Goal: Browse casually

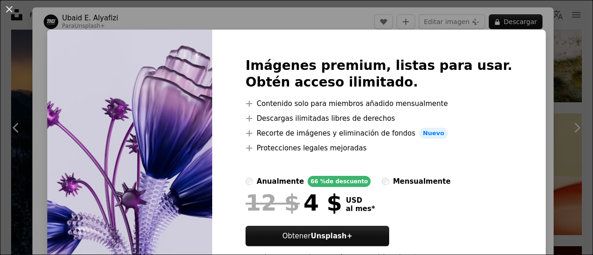
click at [0, 140] on div "An X shape Imágenes premium, listas para usar. Obtén acceso ilimitado. A plus s…" at bounding box center [296, 127] width 593 height 255
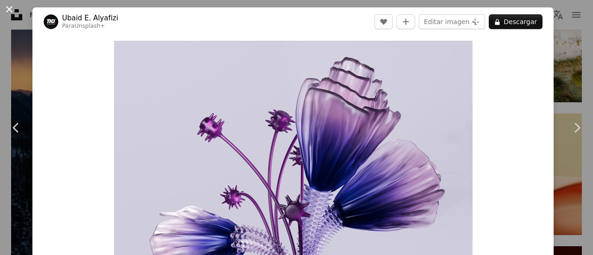
click at [9, 14] on button "An X shape" at bounding box center [9, 9] width 11 height 11
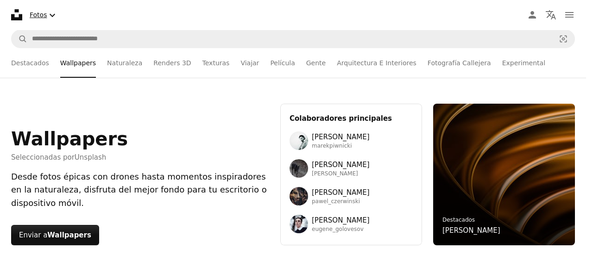
scroll to position [1610, 0]
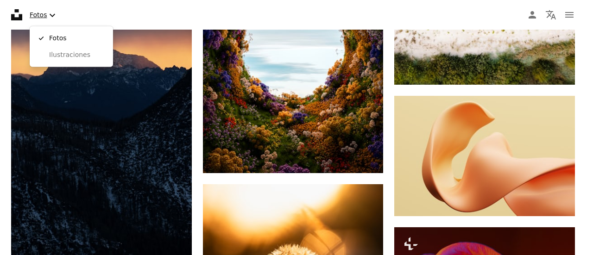
click at [33, 16] on button "Fotos Chevron down" at bounding box center [44, 15] width 36 height 19
click at [54, 36] on span "Fotos" at bounding box center [77, 38] width 56 height 9
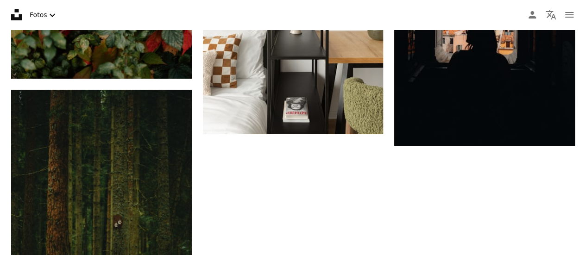
scroll to position [238, 0]
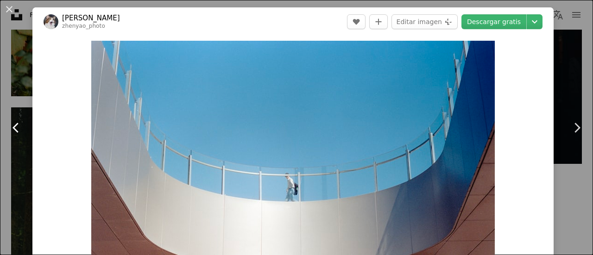
click at [20, 98] on link "Chevron left" at bounding box center [16, 127] width 32 height 89
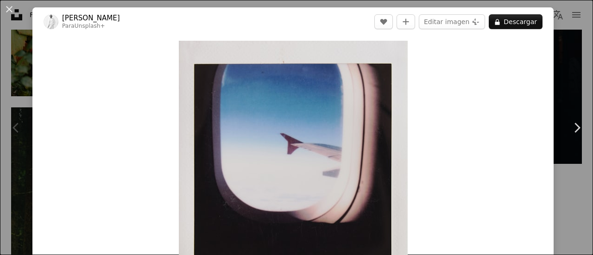
click at [10, 28] on div "An X shape Chevron left Chevron right [PERSON_NAME] Para Unsplash+ A heart A pl…" at bounding box center [296, 127] width 593 height 255
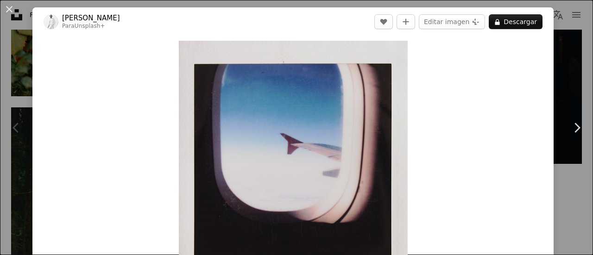
click at [21, 112] on div "Chevron left" at bounding box center [16, 127] width 32 height 89
click at [4, 9] on button "An X shape" at bounding box center [9, 9] width 11 height 11
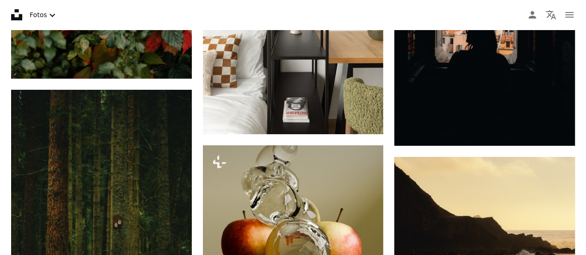
scroll to position [1229, 0]
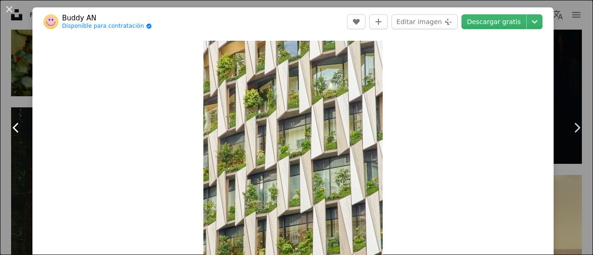
click at [0, 111] on link "Chevron left" at bounding box center [16, 127] width 32 height 89
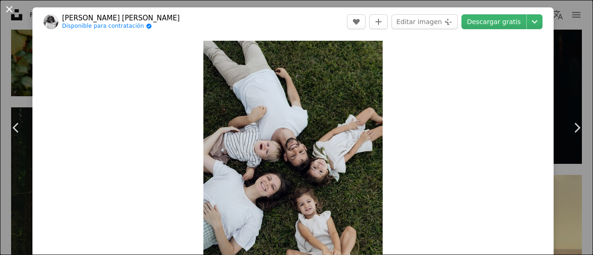
click at [15, 9] on button "An X shape" at bounding box center [9, 9] width 11 height 11
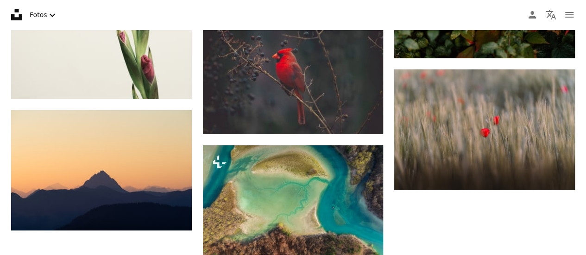
scroll to position [310, 0]
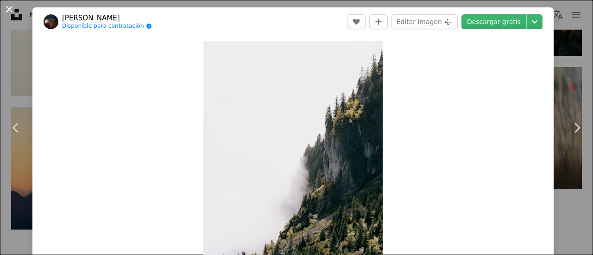
click at [10, 13] on button "An X shape" at bounding box center [9, 9] width 11 height 11
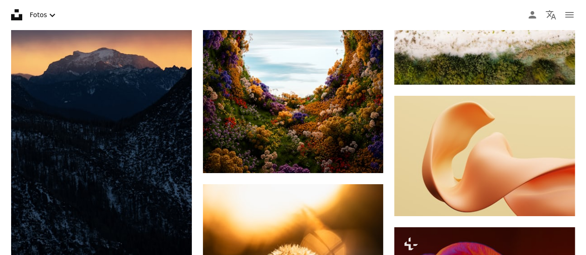
scroll to position [494, 0]
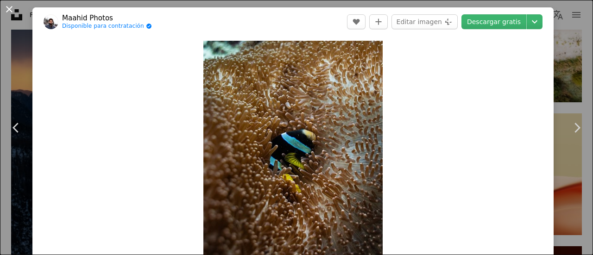
click at [14, 10] on button "An X shape" at bounding box center [9, 9] width 11 height 11
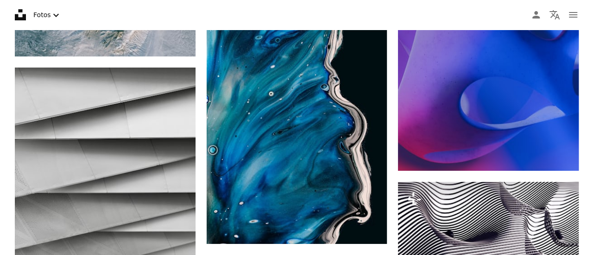
scroll to position [781, 0]
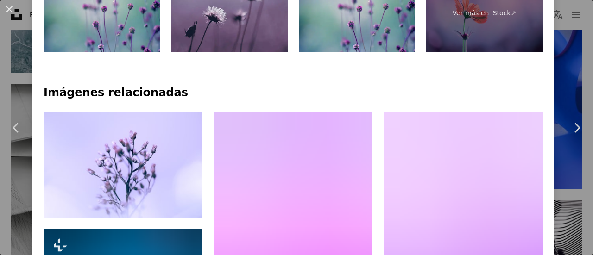
scroll to position [529, 0]
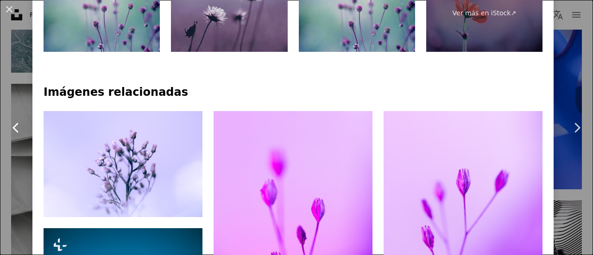
click at [1, 94] on link "Chevron left" at bounding box center [16, 127] width 32 height 89
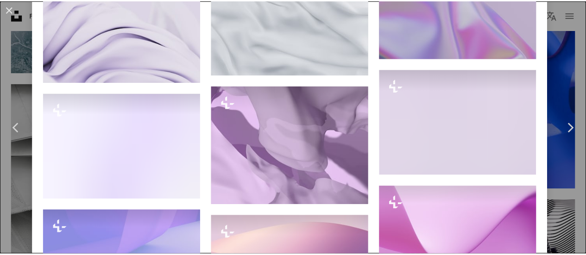
scroll to position [700, 0]
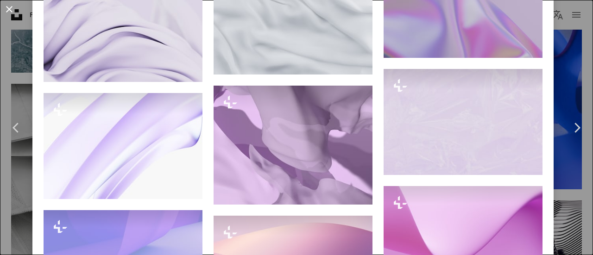
click at [11, 7] on button "An X shape" at bounding box center [9, 9] width 11 height 11
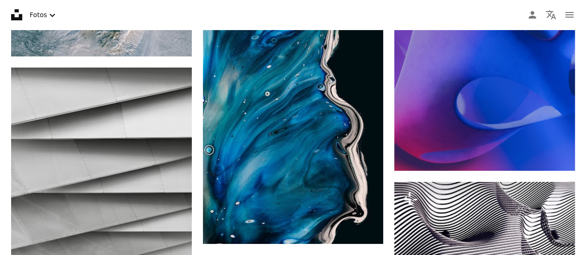
scroll to position [850, 0]
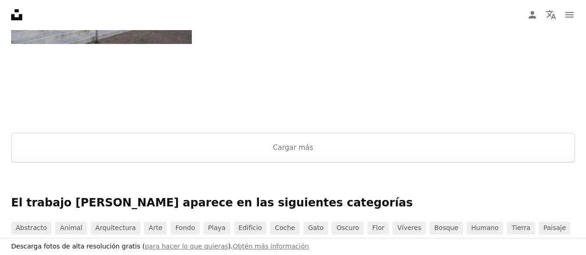
scroll to position [54, 0]
